Goal: Manage account settings

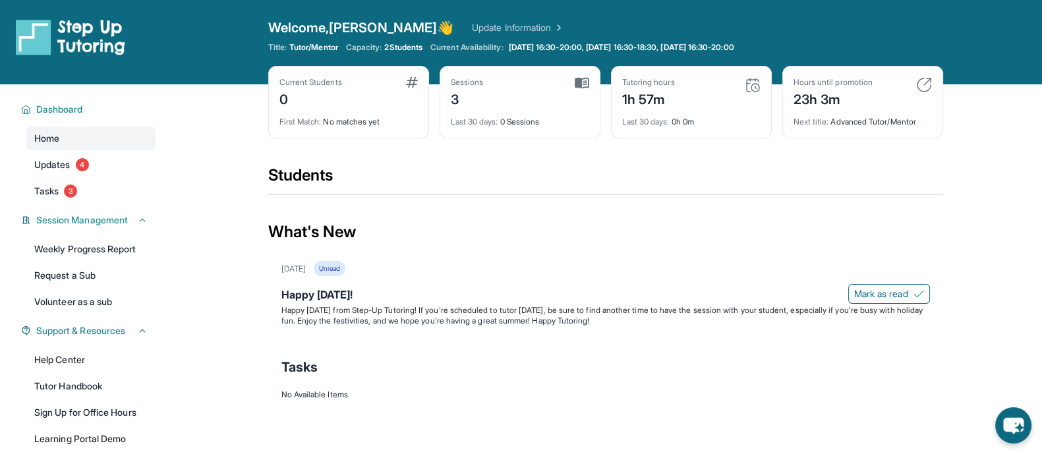
click at [472, 22] on link "Update Information" at bounding box center [518, 27] width 92 height 13
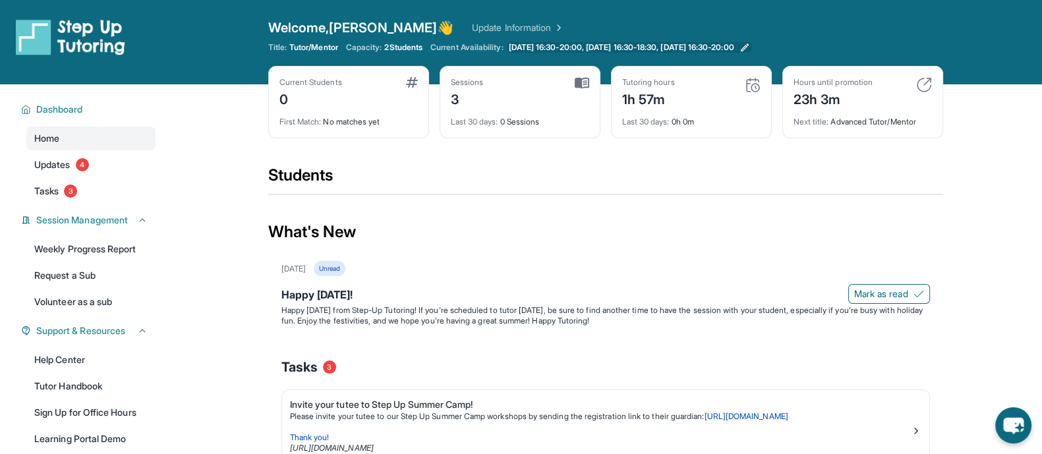
click at [670, 47] on span "[DATE] 16:30-20:00, [DATE] 16:30-18:30, [DATE] 16:30-20:00" at bounding box center [621, 47] width 225 height 11
click at [472, 25] on link "Update Information" at bounding box center [518, 27] width 92 height 13
click at [853, 25] on div "Welcome, Kevin 👋 Update Information" at bounding box center [605, 27] width 675 height 18
click at [986, 194] on main "Current Students 0 First Match : No matches yet Sessions 3 Last 30 days : 0 Ses…" at bounding box center [605, 416] width 873 height 664
click at [983, 101] on main "Current Students 0 First Match : No matches yet Sessions 3 Last 30 days : 0 Ses…" at bounding box center [605, 416] width 873 height 664
